Goal: Find specific page/section: Find specific page/section

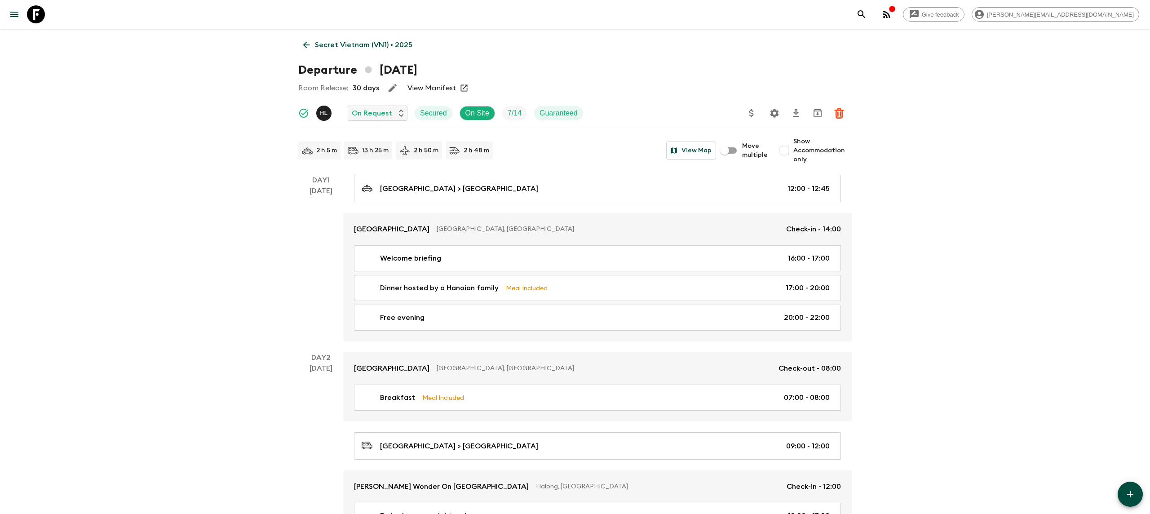
scroll to position [745, 0]
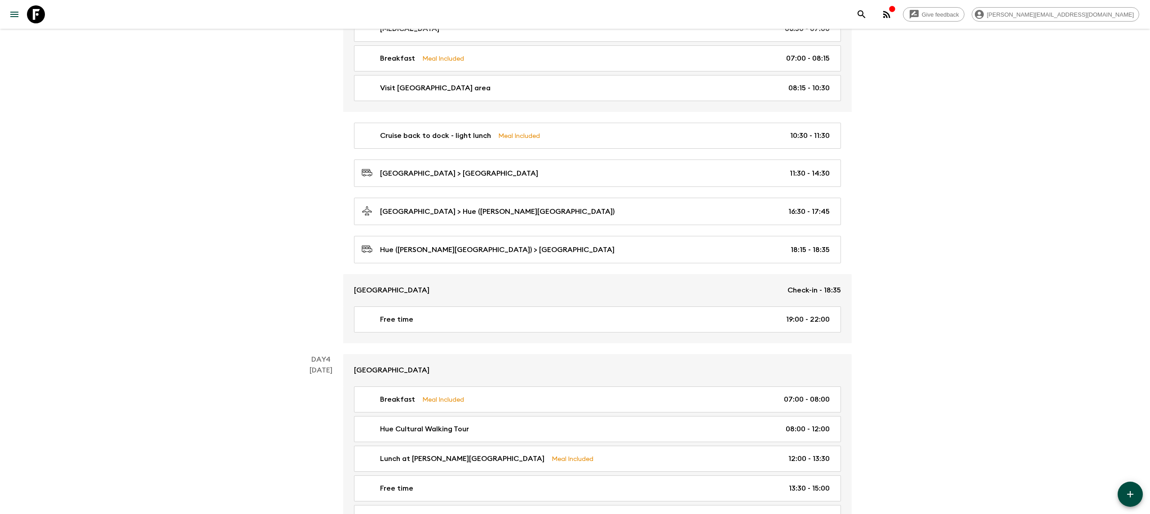
click at [895, 9] on icon "button" at bounding box center [892, 9] width 6 height 6
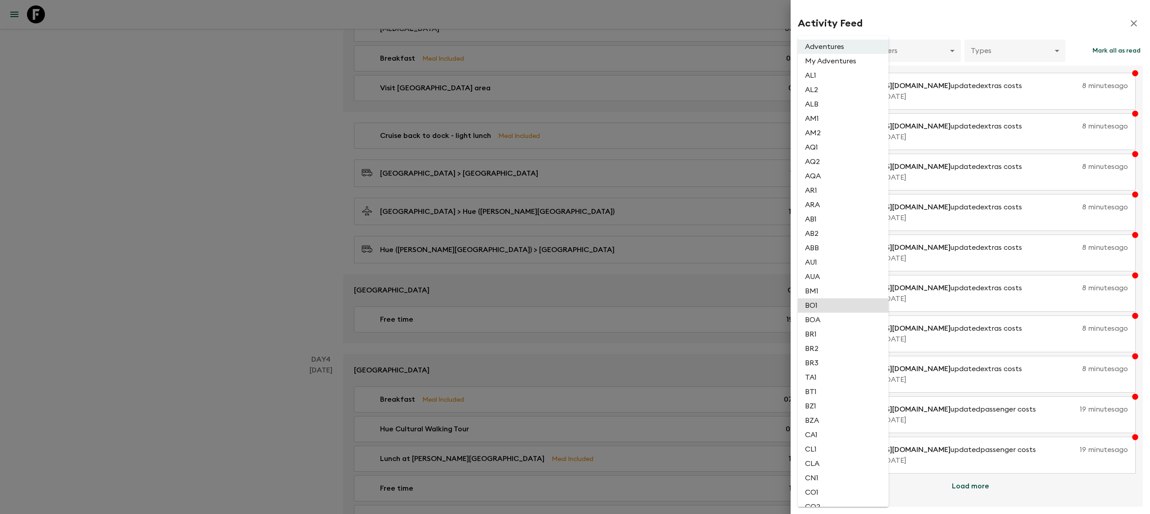
click at [832, 308] on li "BO1" at bounding box center [843, 305] width 91 height 14
type input "667d89a0-3e43-4c2f-a973-f22cd5976ade"
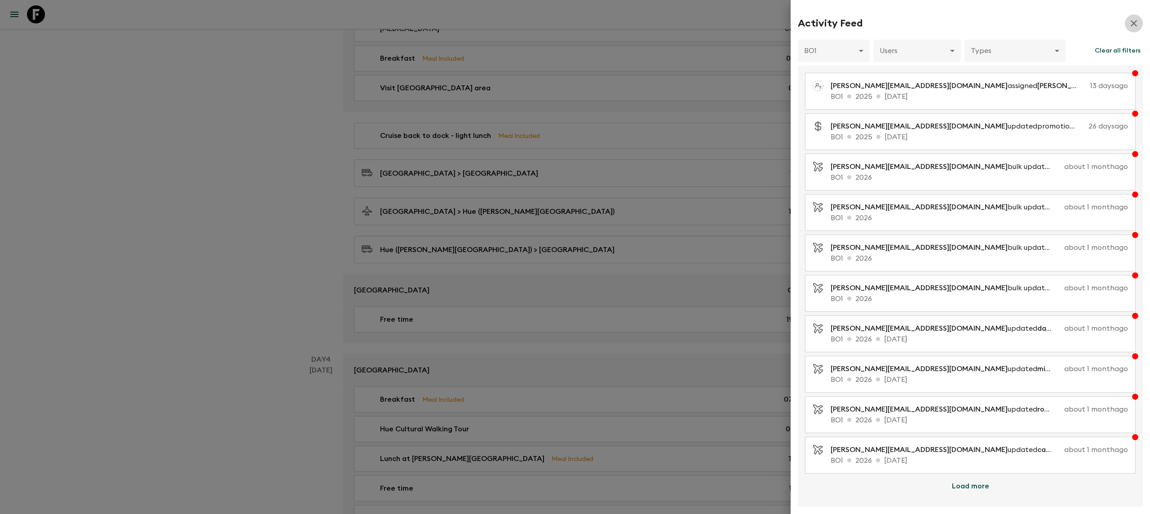
click at [1127, 18] on button "button" at bounding box center [1134, 23] width 18 height 18
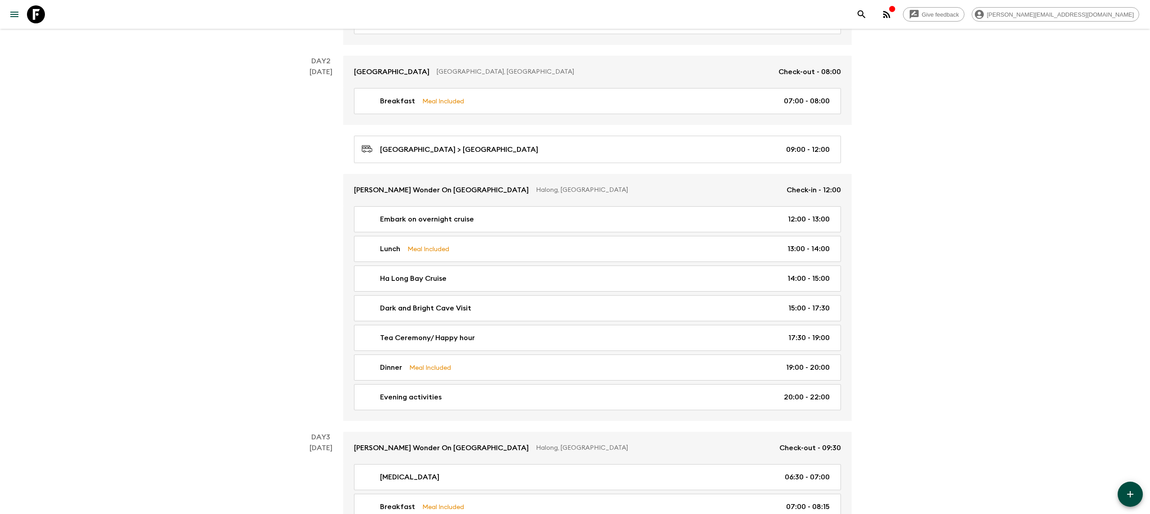
scroll to position [191, 0]
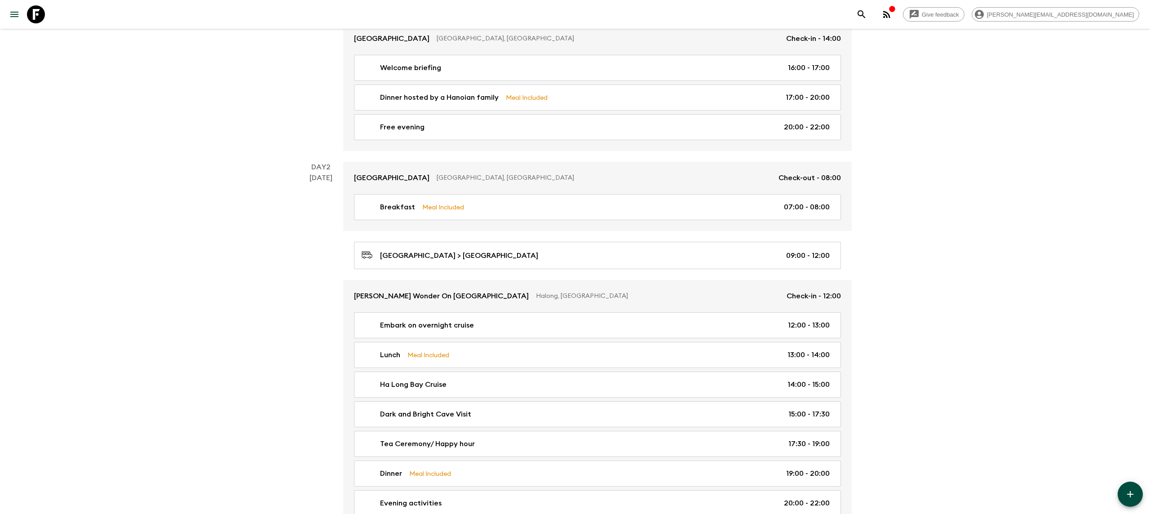
click at [40, 8] on icon at bounding box center [36, 14] width 18 height 18
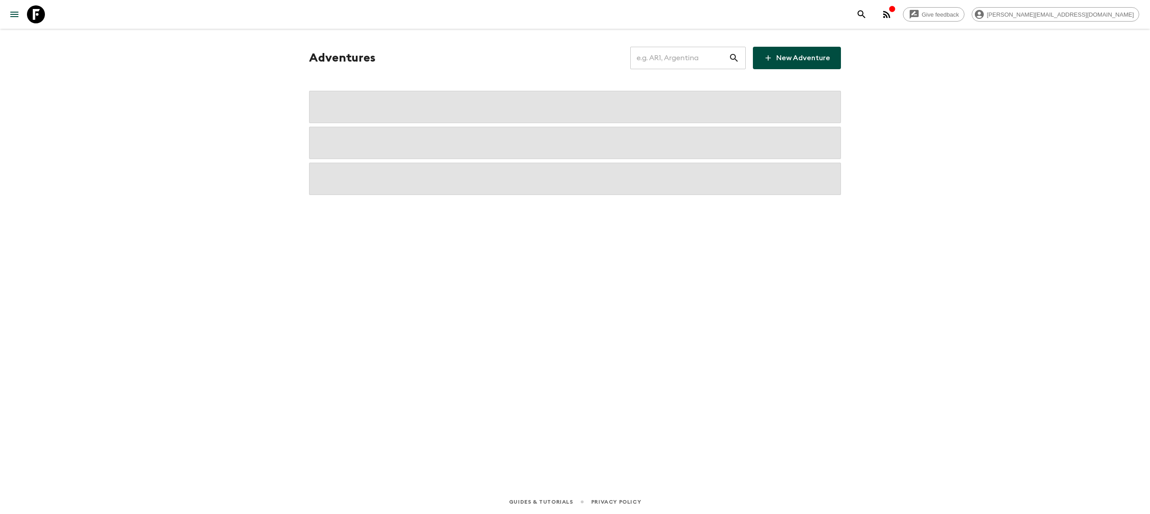
click at [673, 61] on input "text" at bounding box center [679, 57] width 98 height 25
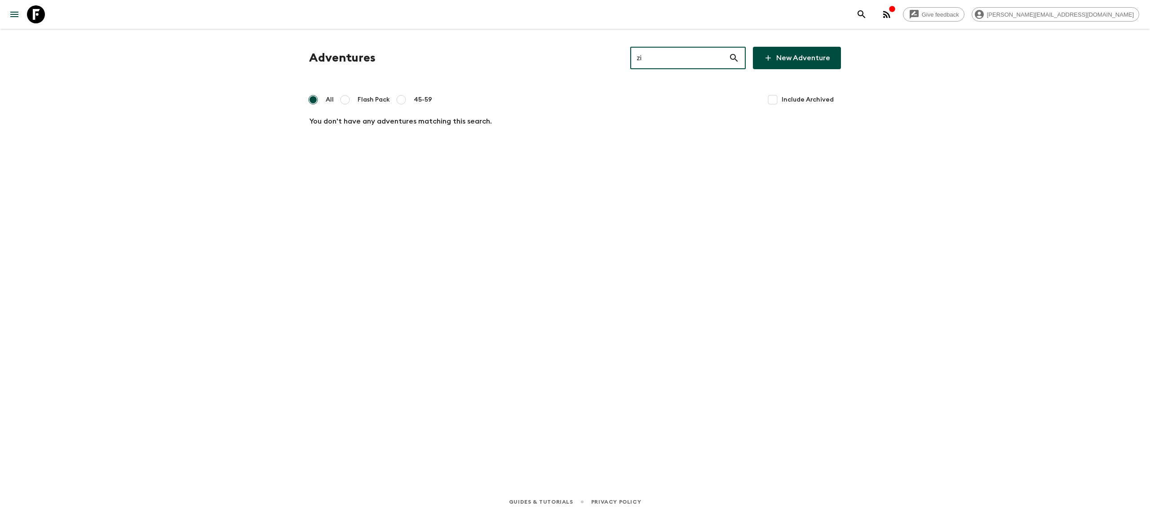
type input "z"
type input "sc1"
click at [572, 125] on p "SC1" at bounding box center [668, 129] width 193 height 11
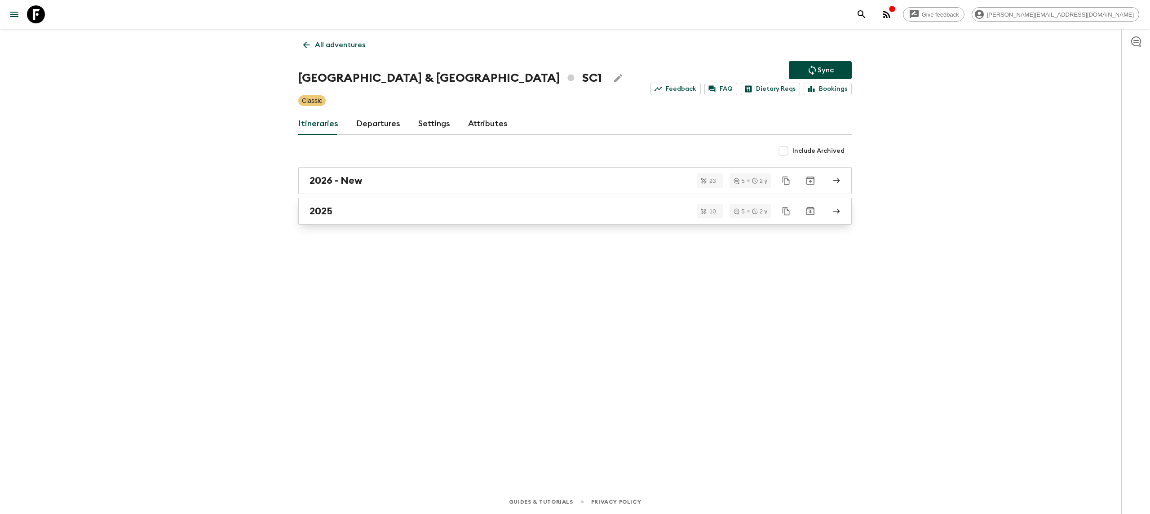
click at [421, 217] on div "2025" at bounding box center [567, 211] width 514 height 12
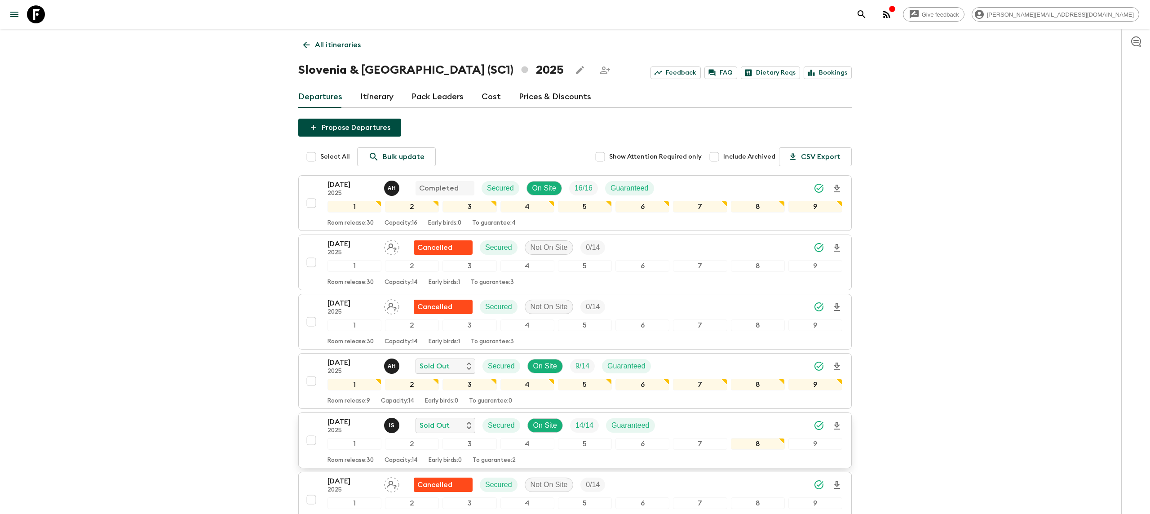
click at [675, 431] on div "[DATE] 2025 I S Sold Out Secured On Site 14 / 14 Guaranteed" at bounding box center [585, 426] width 515 height 18
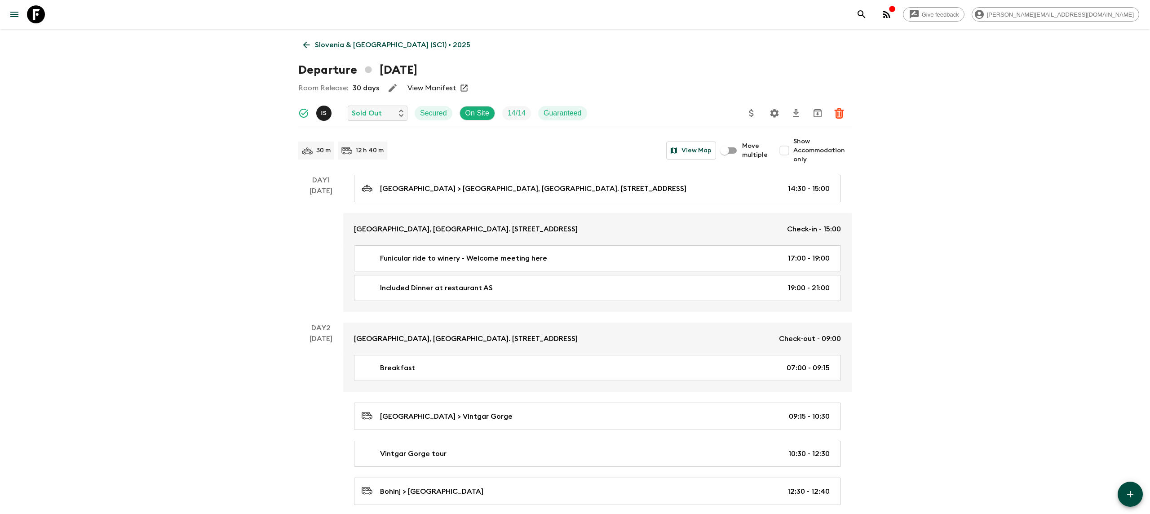
scroll to position [1737, 0]
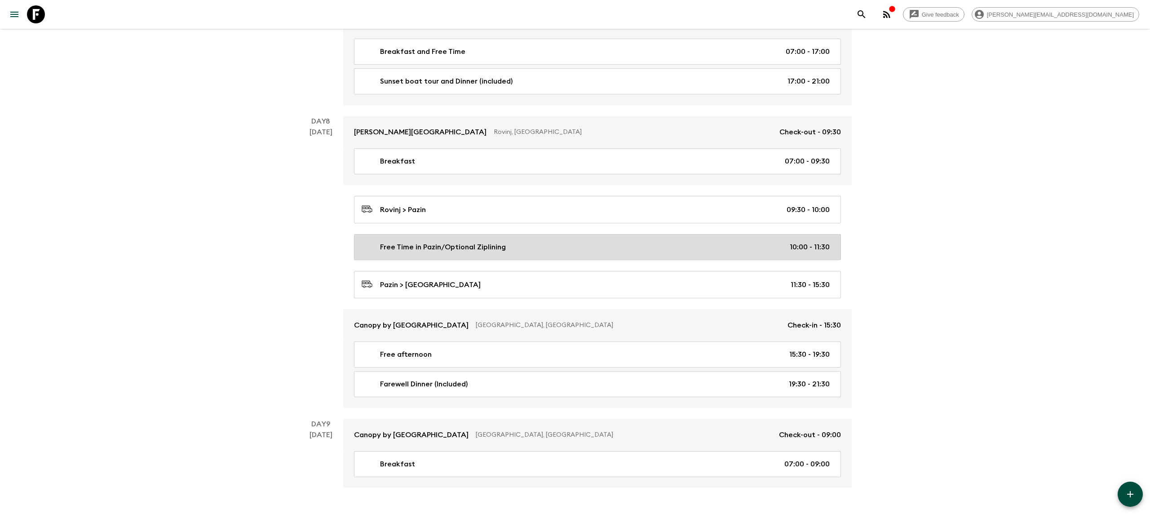
click at [475, 251] on p "Free Time in Pazin/Optional Ziplining" at bounding box center [443, 247] width 126 height 11
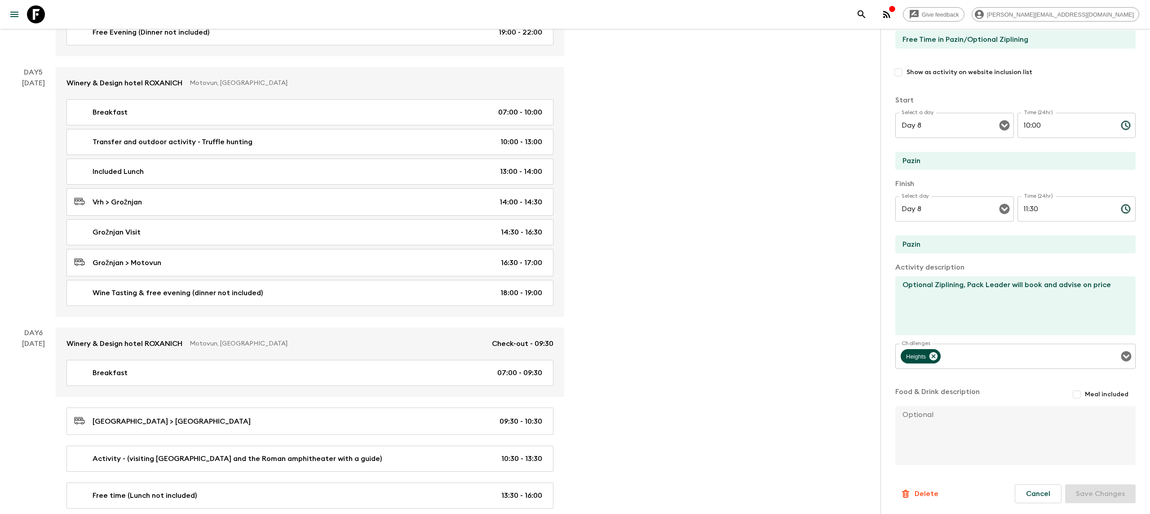
scroll to position [768, 0]
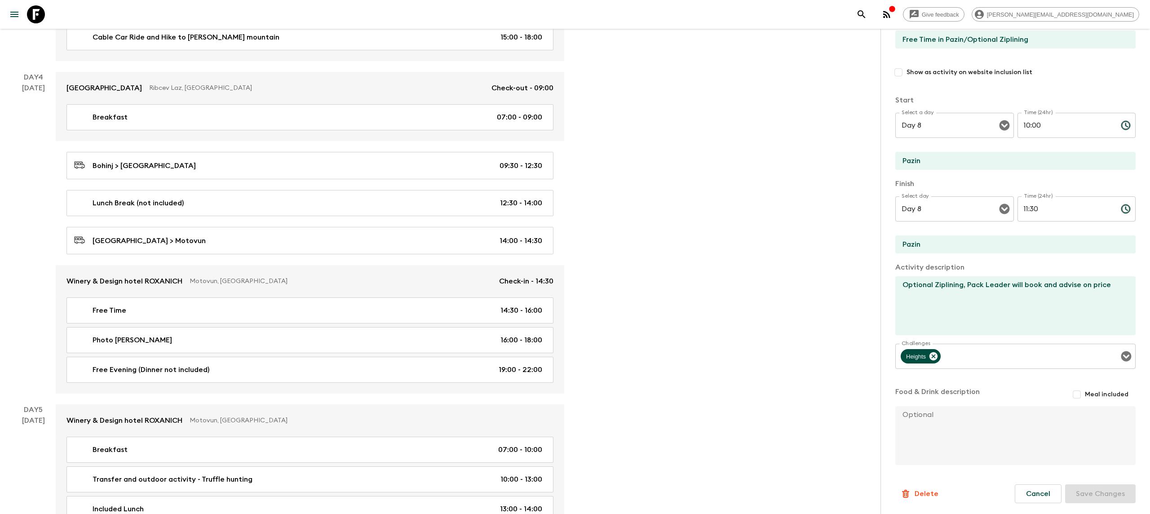
click at [35, 14] on icon at bounding box center [36, 14] width 18 height 18
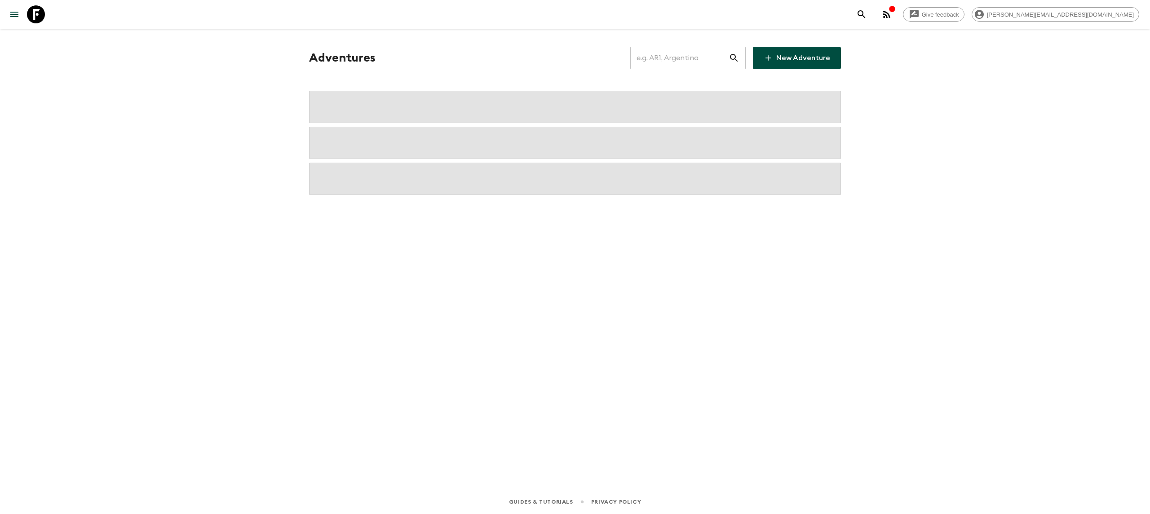
click at [666, 60] on input "text" at bounding box center [679, 57] width 98 height 25
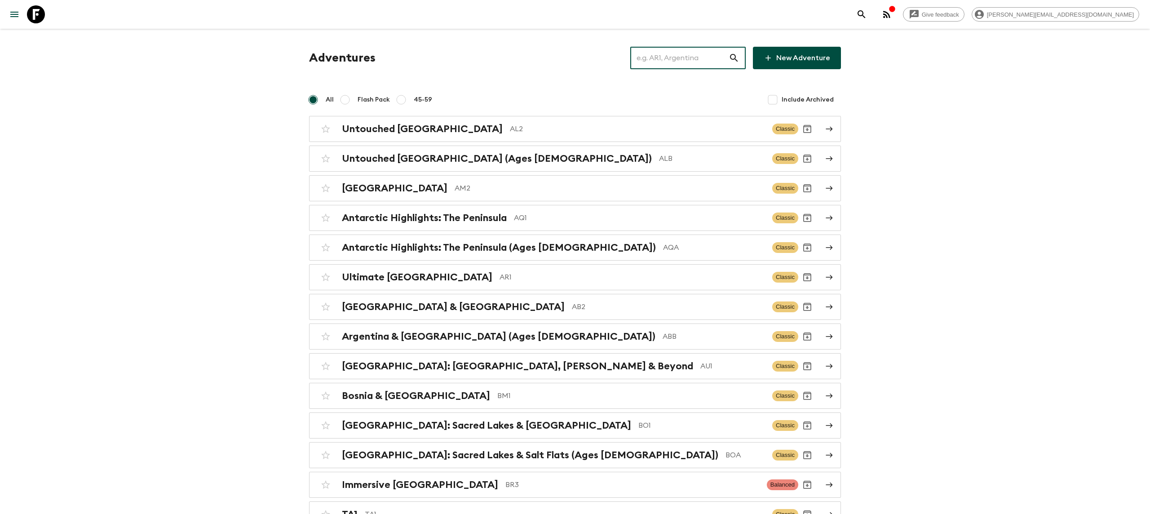
click at [666, 59] on input "text" at bounding box center [679, 57] width 98 height 25
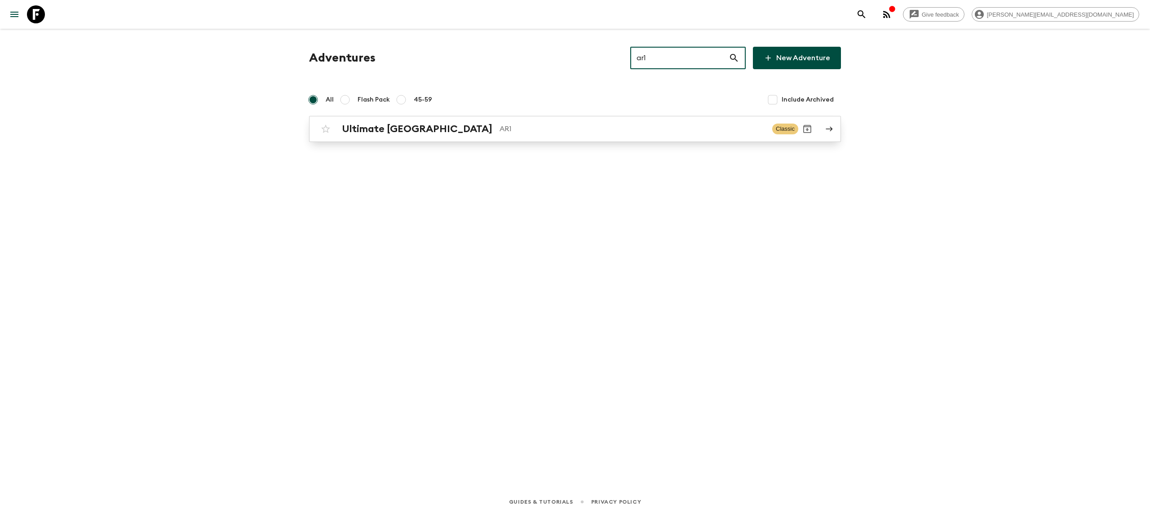
type input "ar1"
click at [551, 124] on p "AR1" at bounding box center [633, 129] width 266 height 11
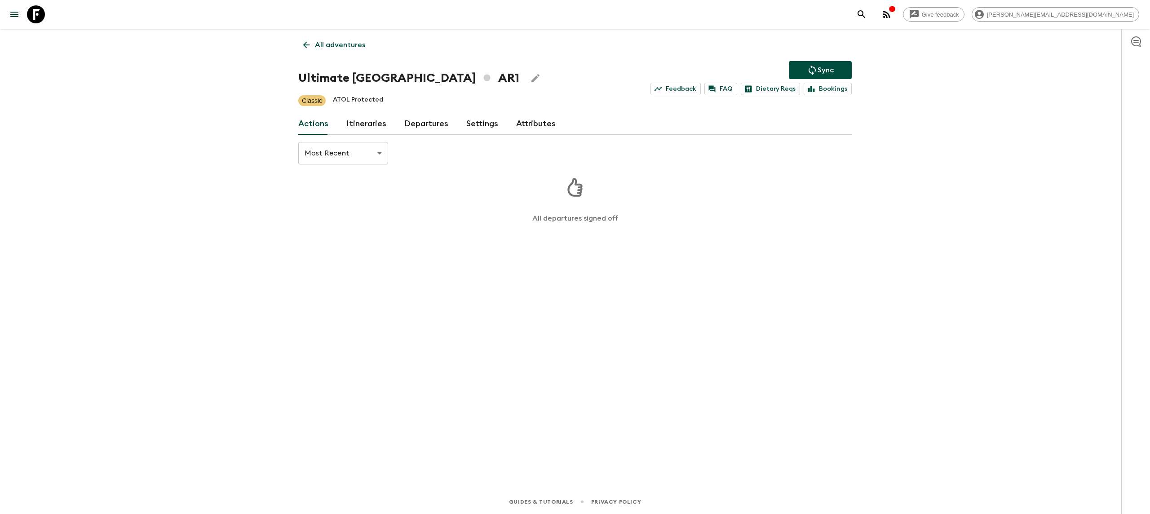
click at [364, 129] on link "Itineraries" at bounding box center [366, 124] width 40 height 22
